Goal: Task Accomplishment & Management: Manage account settings

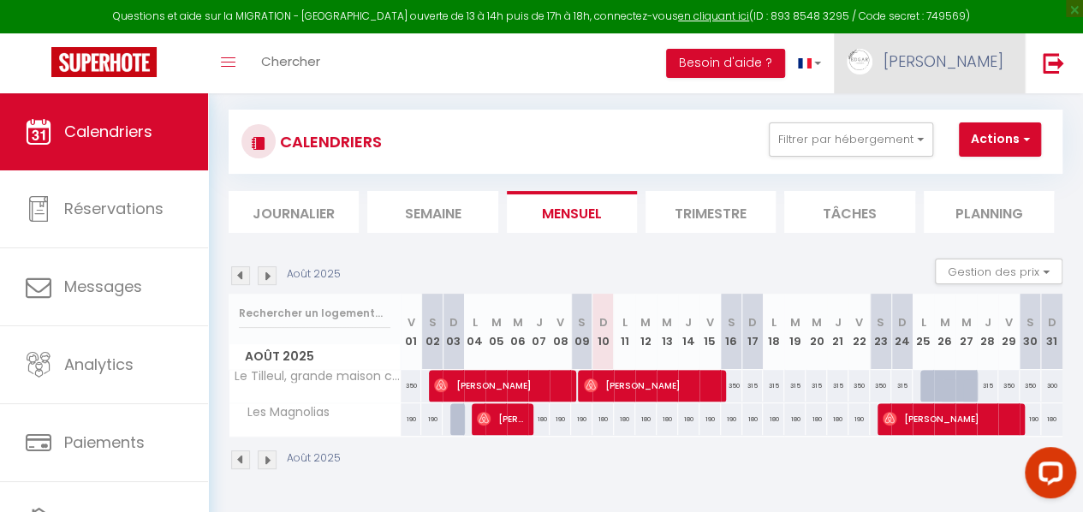
click at [972, 64] on span "[PERSON_NAME]" at bounding box center [944, 61] width 120 height 21
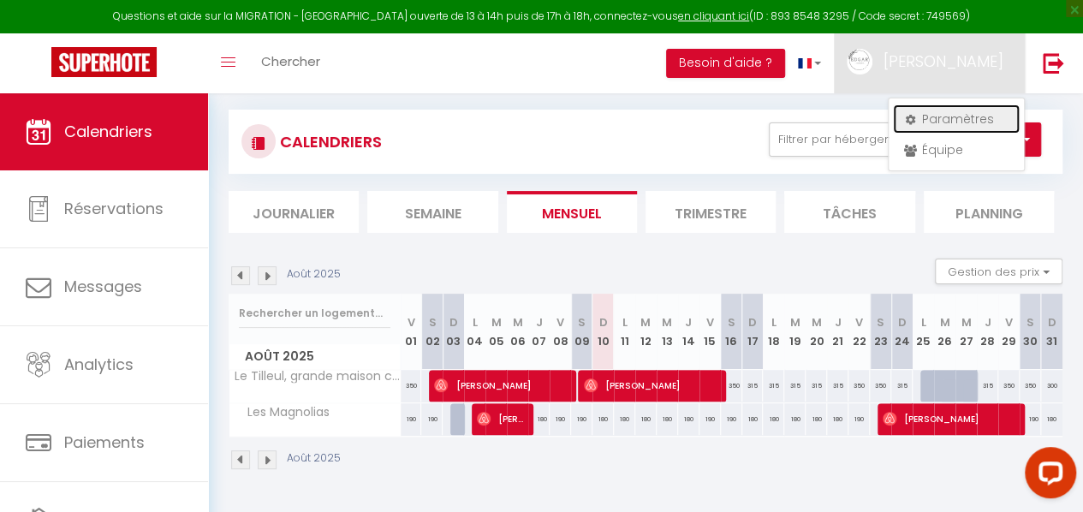
click at [950, 117] on link "Paramètres" at bounding box center [956, 118] width 127 height 29
select select "fr"
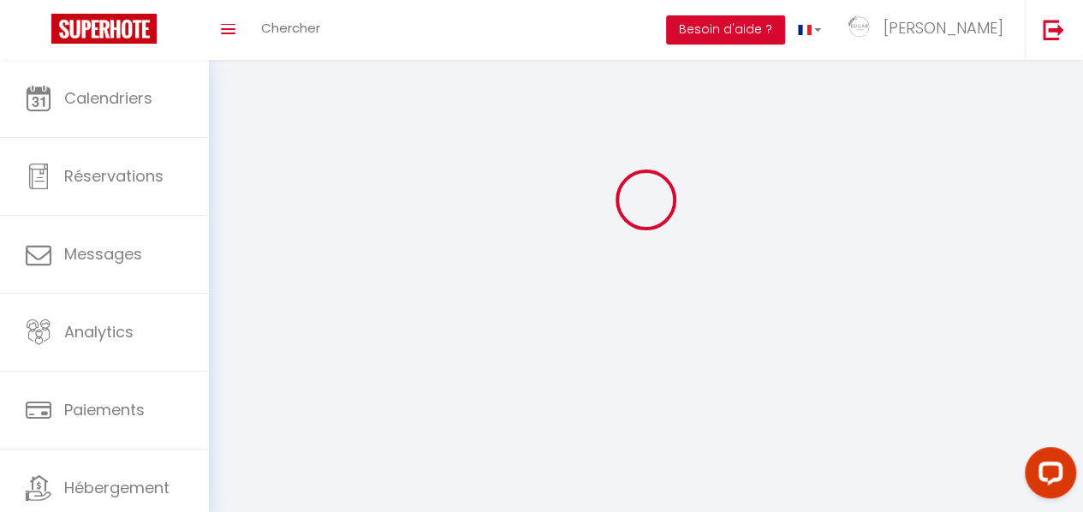
type input "[PERSON_NAME]"
type input "Conciergerie"
type input "0601367922"
type input "[STREET_ADDRESS][PERSON_NAME]"
type input "58310"
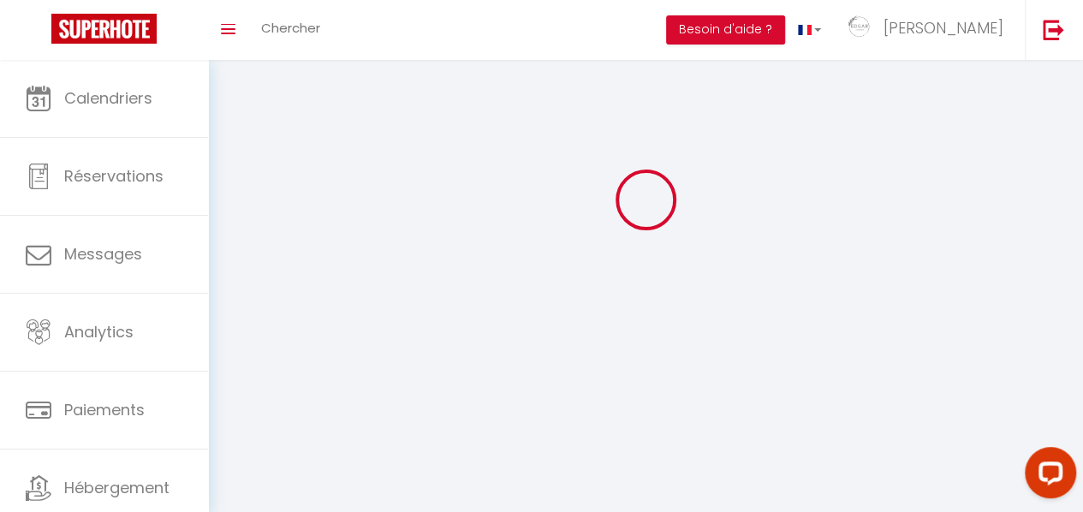
type input "Bitry"
select select "28"
type input "IflTy2kc2OBx8Gu8csuw3opi1"
type input "bU6sZPknZPrKSUso38VdVhHVh"
type input "[URL][DOMAIN_NAME]"
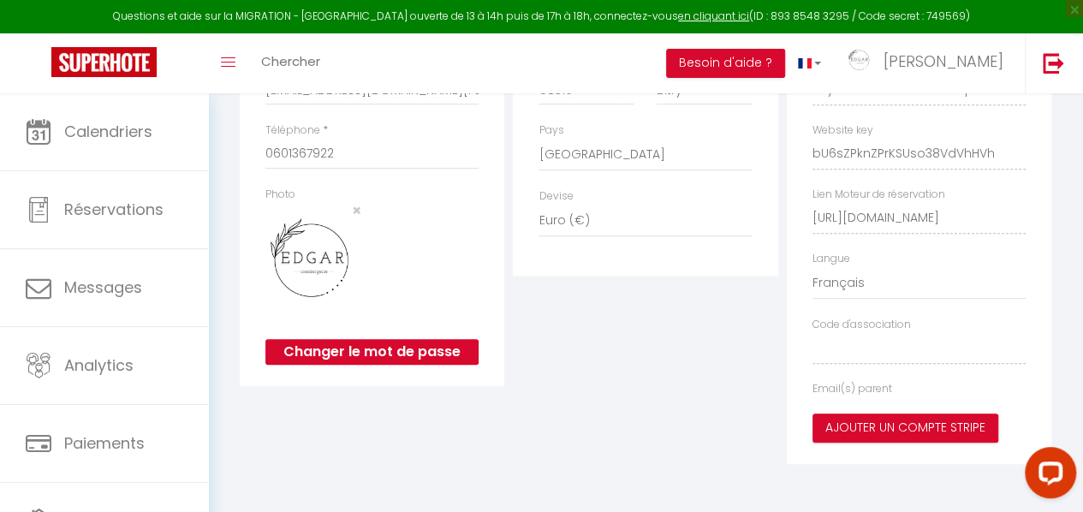
type input "IflTy2kc2OBx8Gu8csuw3opi1"
type input "bU6sZPknZPrKSUso38VdVhHVh"
type input "[URL][DOMAIN_NAME]"
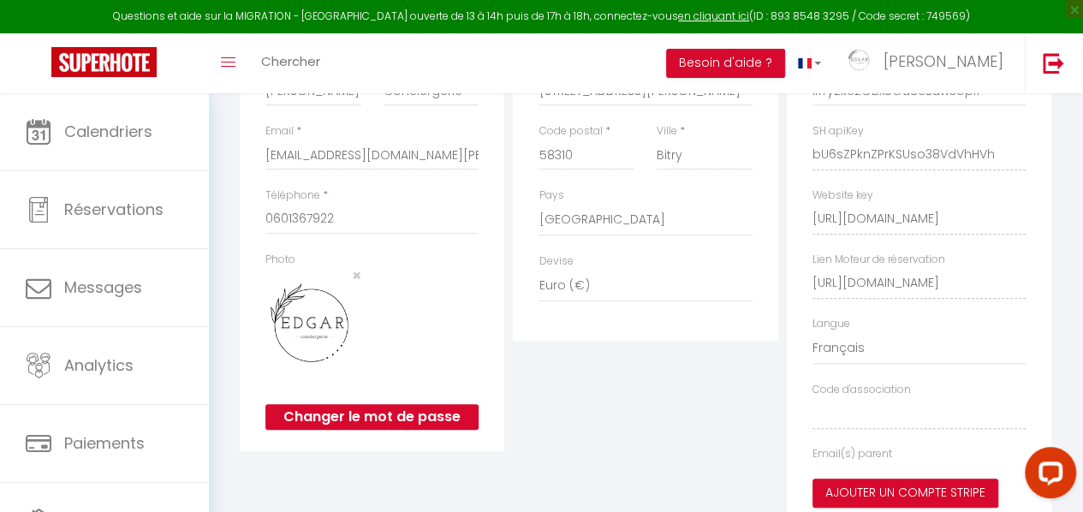
select select "fr"
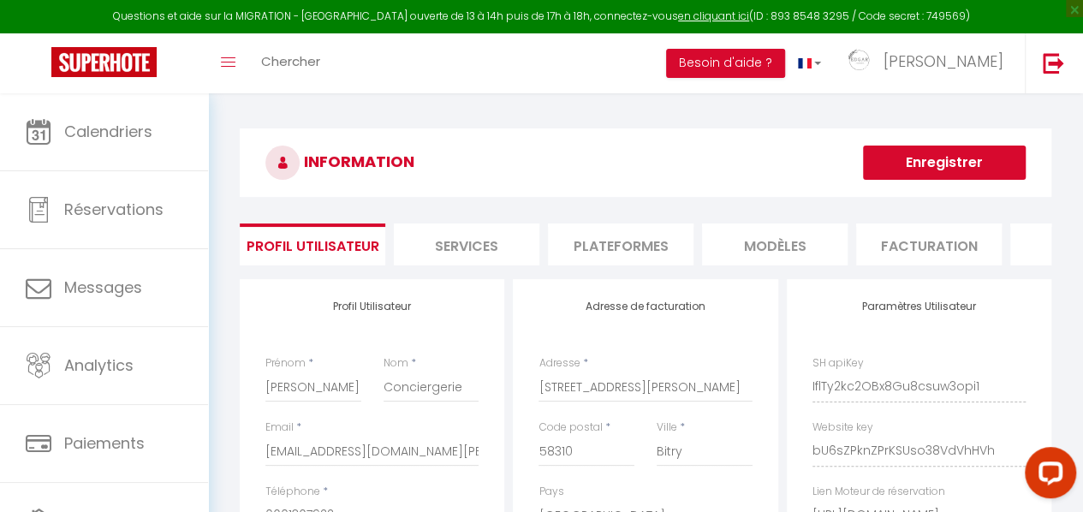
click at [627, 235] on li "Plateformes" at bounding box center [621, 244] width 146 height 42
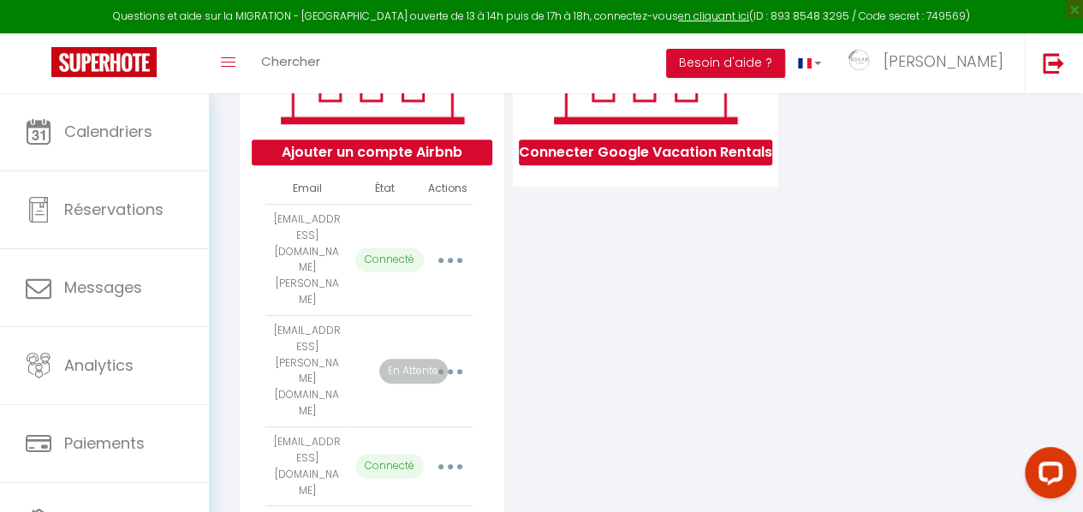
scroll to position [339, 0]
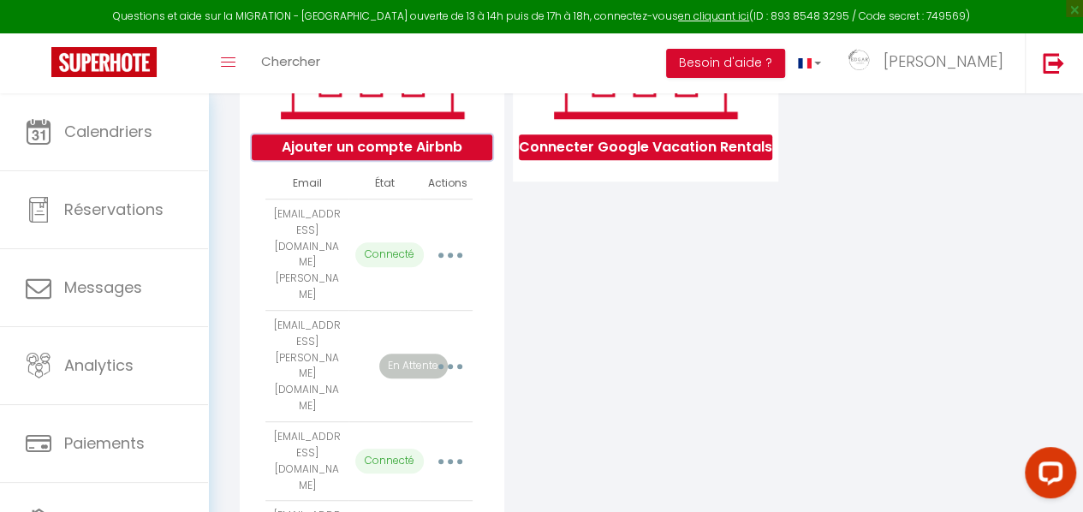
click at [462, 160] on button "Ajouter un compte Airbnb" at bounding box center [372, 147] width 241 height 26
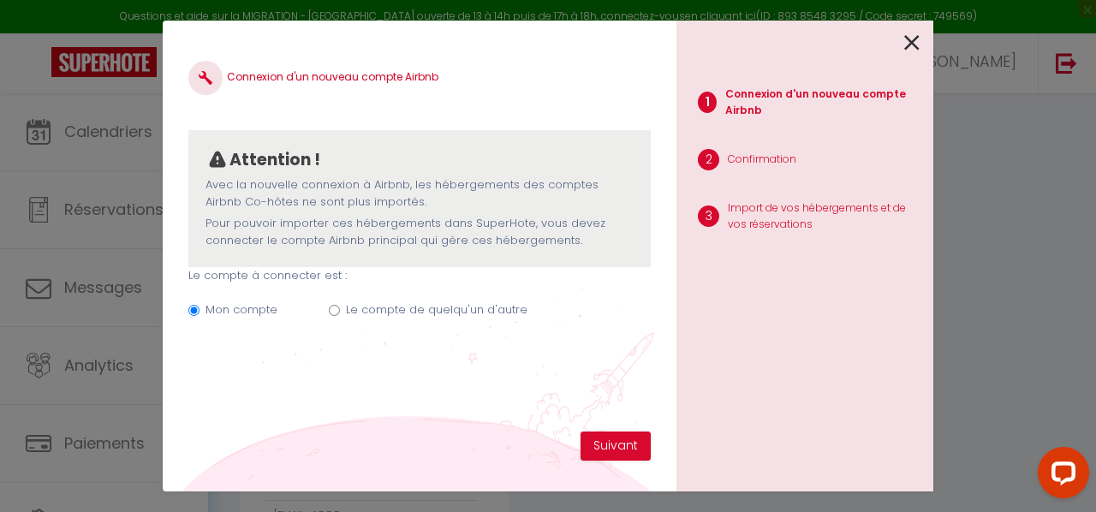
click at [456, 312] on label "Le compte de quelqu'un d'autre" at bounding box center [436, 309] width 181 height 17
click at [340, 312] on input "Le compte de quelqu'un d'autre" at bounding box center [334, 310] width 11 height 11
radio input "true"
radio input "false"
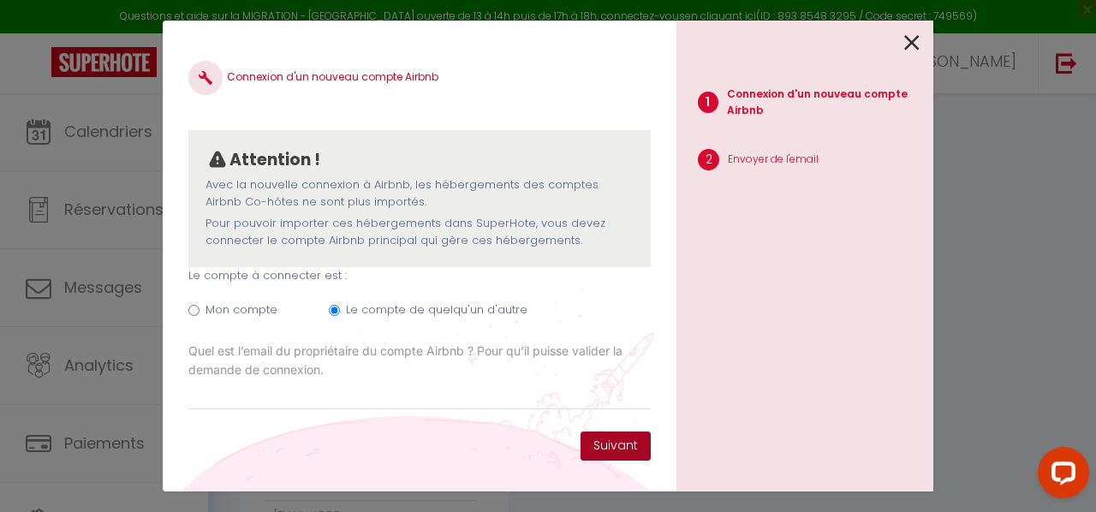
click at [606, 443] on button "Suivant" at bounding box center [615, 445] width 70 height 29
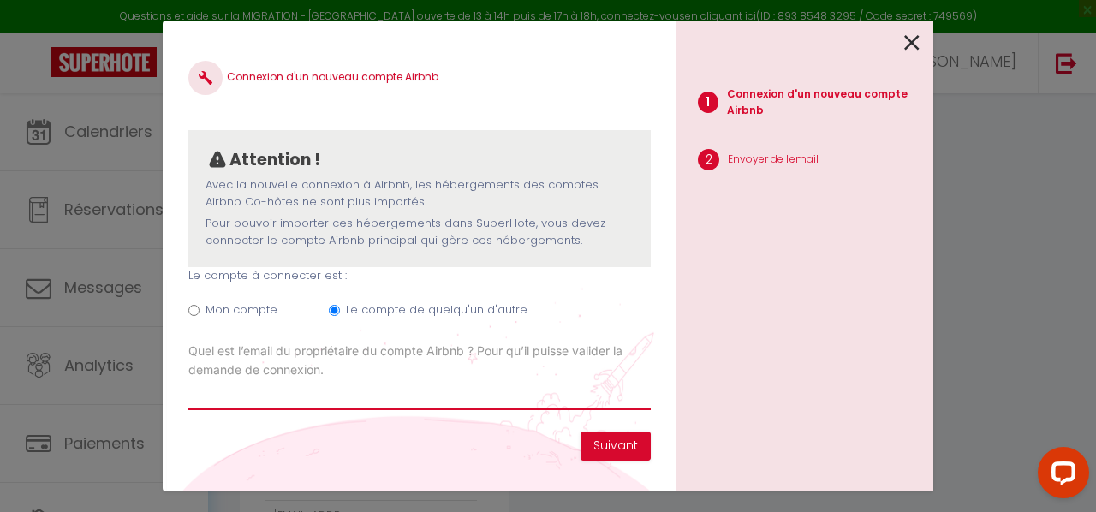
click at [429, 393] on input "Email connexion Airbnb" at bounding box center [419, 394] width 462 height 31
type input "[EMAIL_ADDRESS][DOMAIN_NAME]"
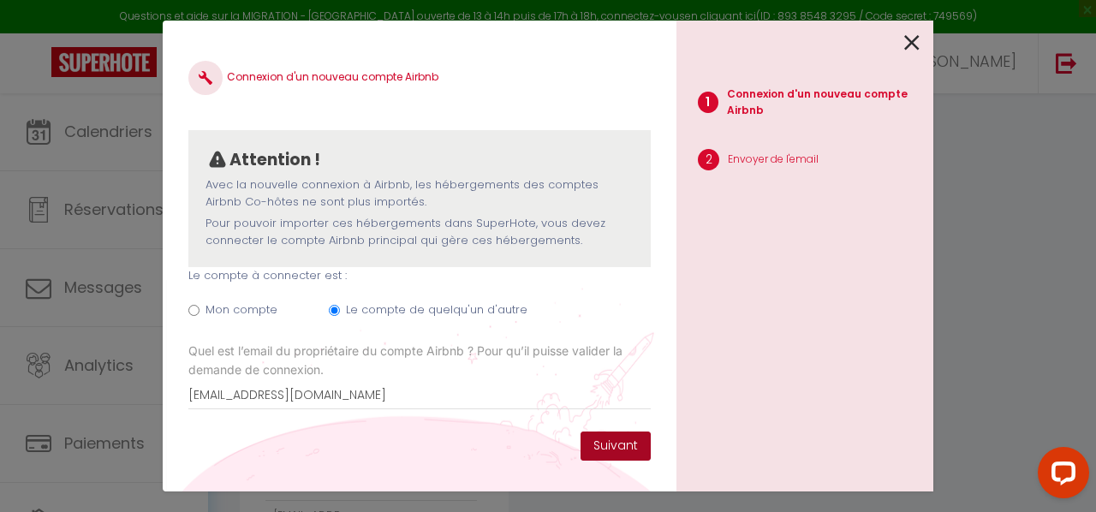
click at [617, 446] on button "Suivant" at bounding box center [615, 445] width 70 height 29
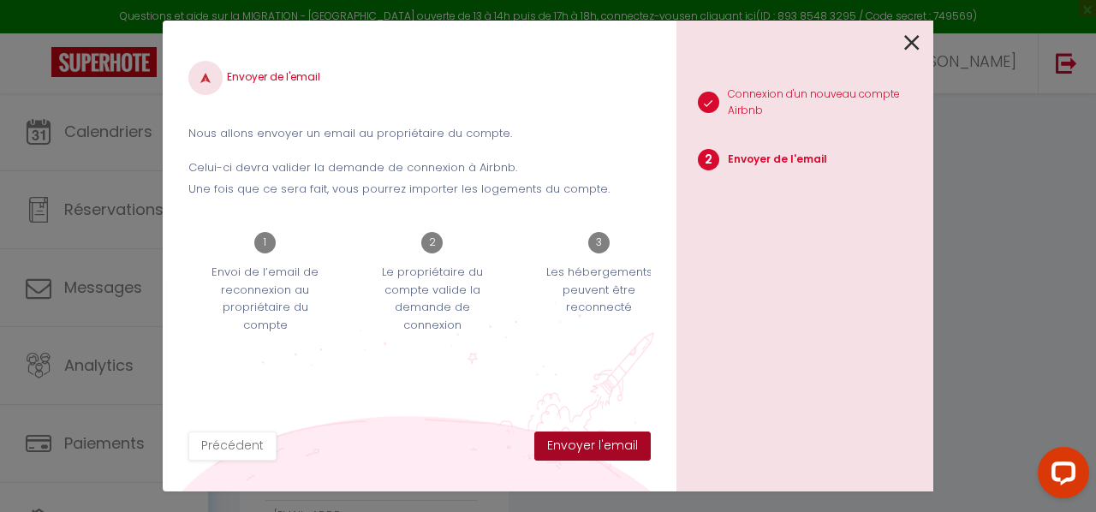
click at [584, 443] on button "Envoyer l'email" at bounding box center [592, 445] width 116 height 29
